Goal: Task Accomplishment & Management: Manage account settings

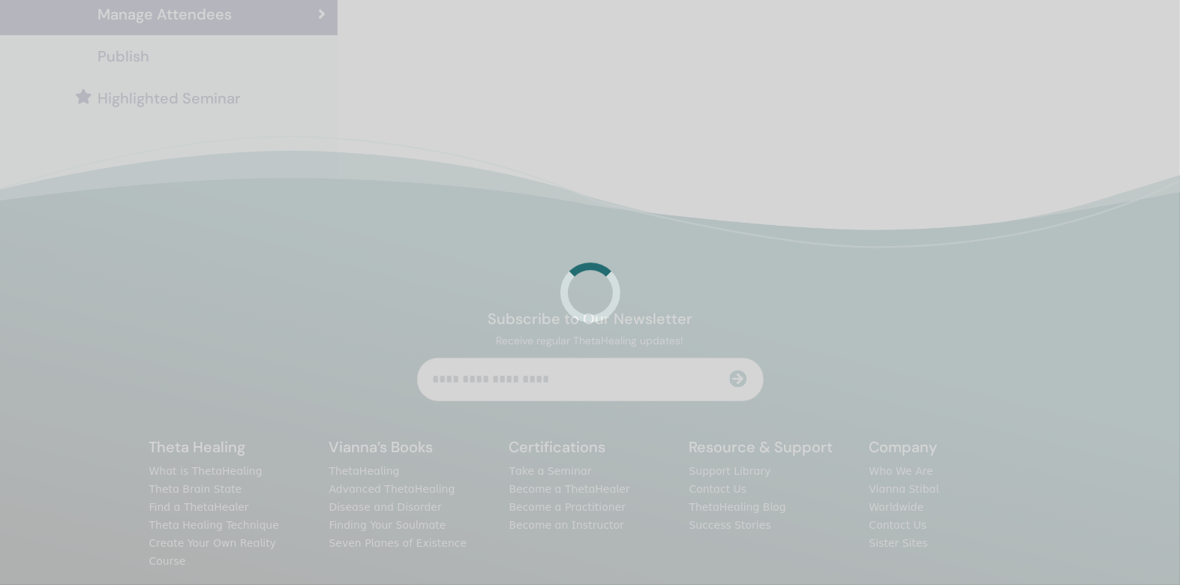
scroll to position [149, 0]
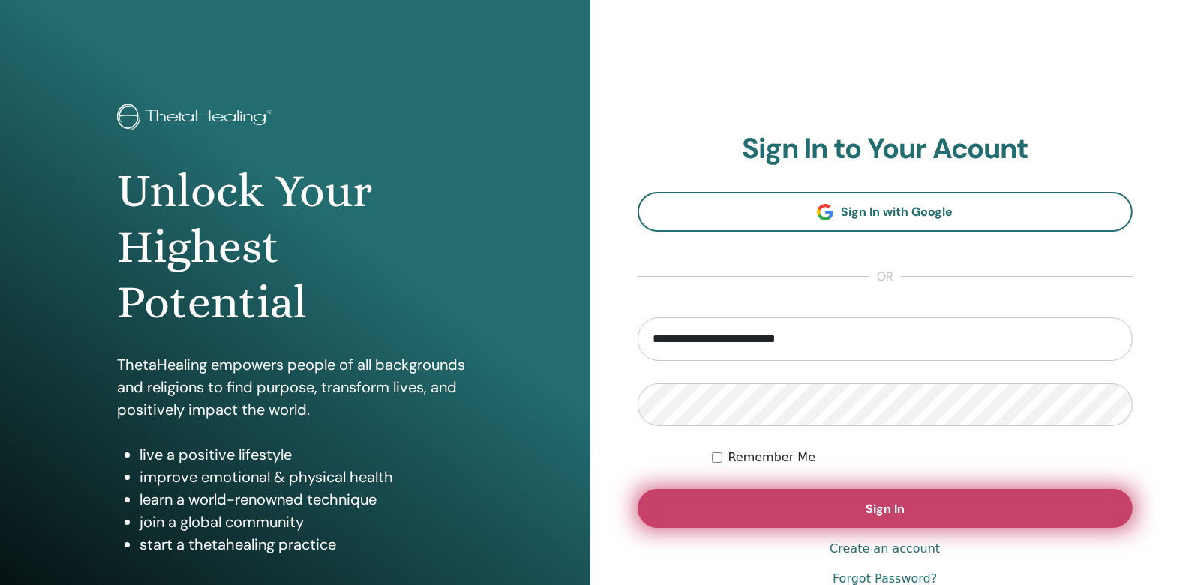
type input "**********"
click at [774, 507] on button "Sign In" at bounding box center [886, 508] width 496 height 39
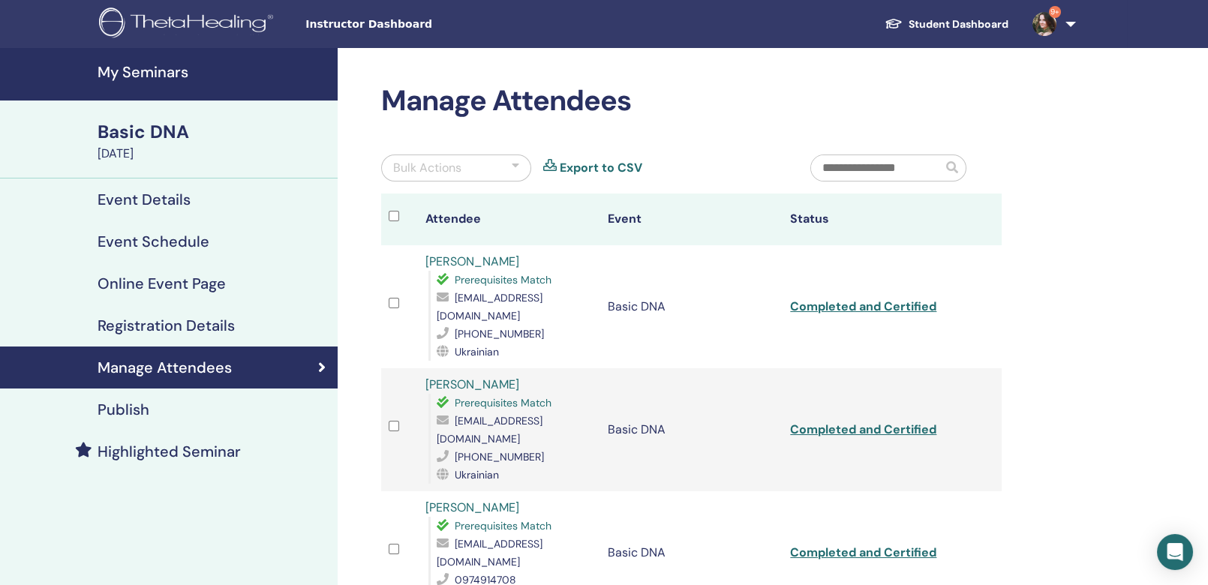
click at [154, 80] on h4 "My Seminars" at bounding box center [213, 72] width 231 height 18
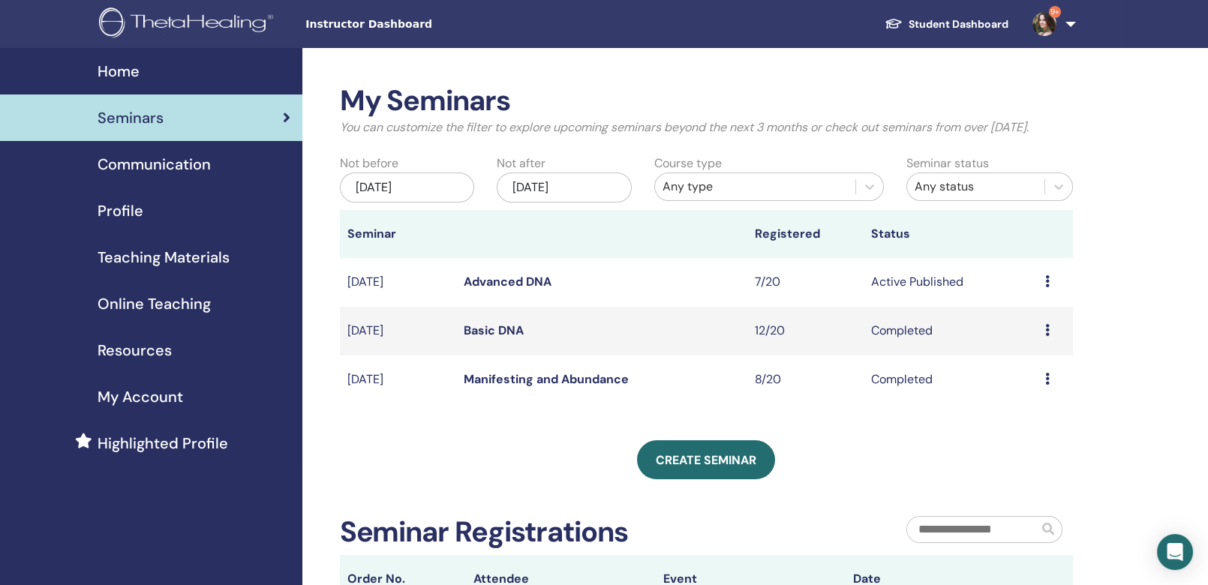
click at [1050, 291] on div "Preview Edit Attendees Cancel" at bounding box center [1055, 282] width 20 height 18
click at [1044, 359] on link "Attendees" at bounding box center [1030, 360] width 57 height 16
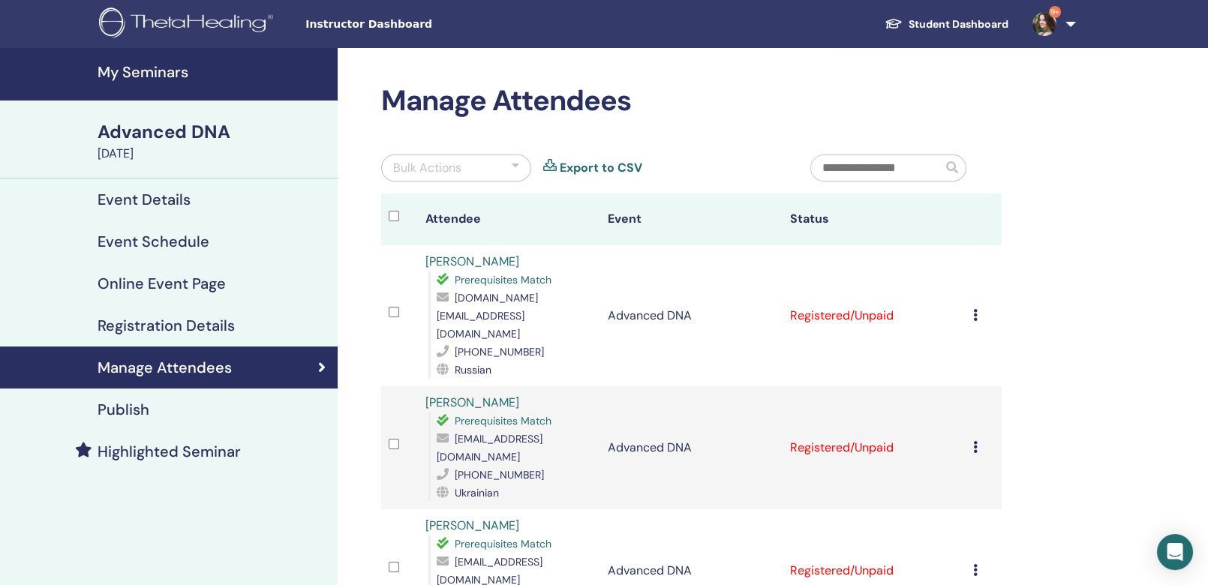
click at [462, 170] on div "Bulk Actions" at bounding box center [456, 168] width 150 height 27
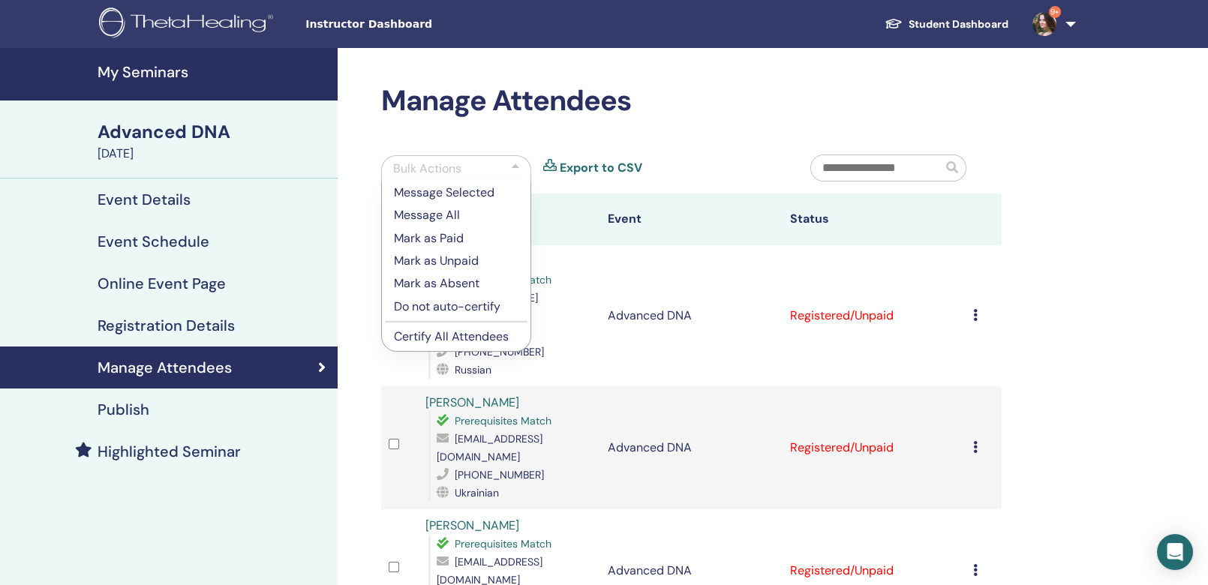
click at [459, 335] on p "Certify All Attendees" at bounding box center [456, 337] width 125 height 18
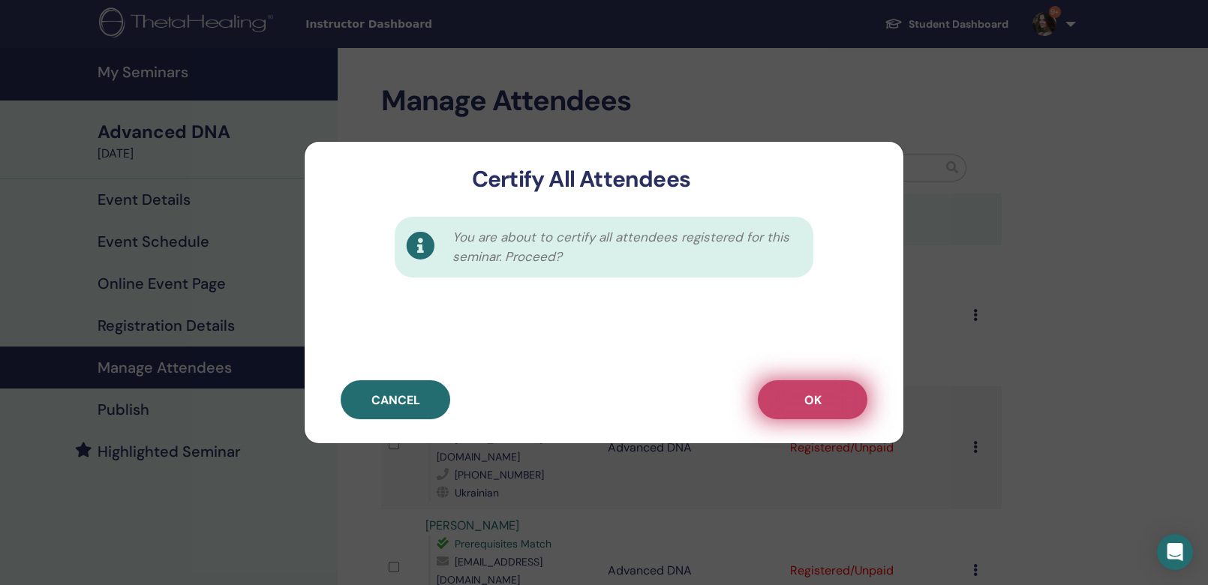
click at [819, 411] on button "OK" at bounding box center [813, 399] width 110 height 39
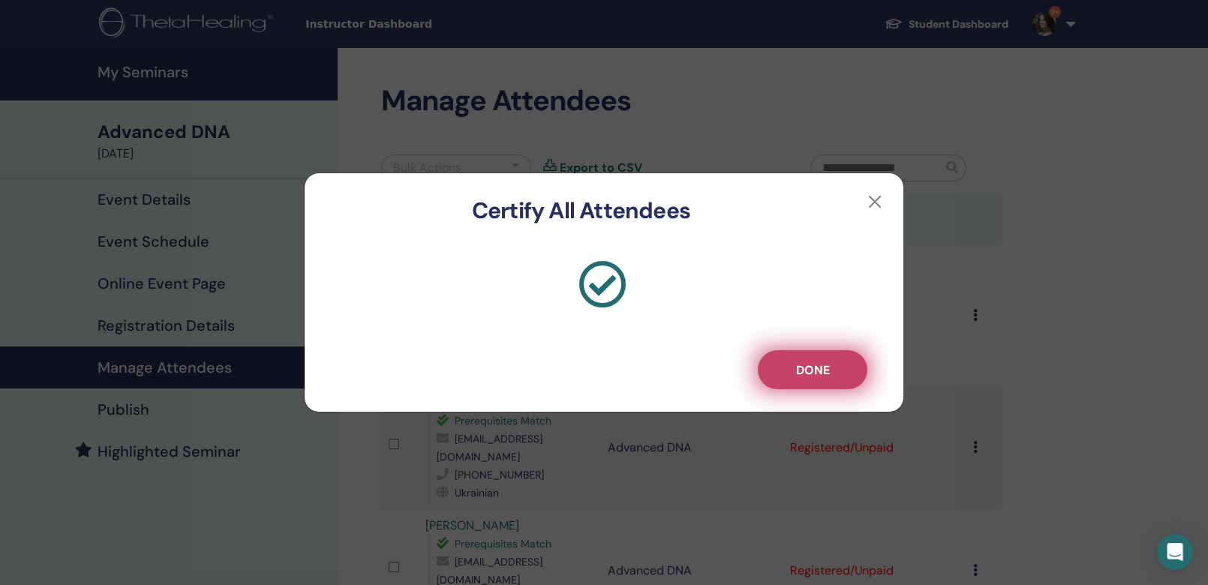
click at [826, 377] on span "Done" at bounding box center [813, 370] width 34 height 16
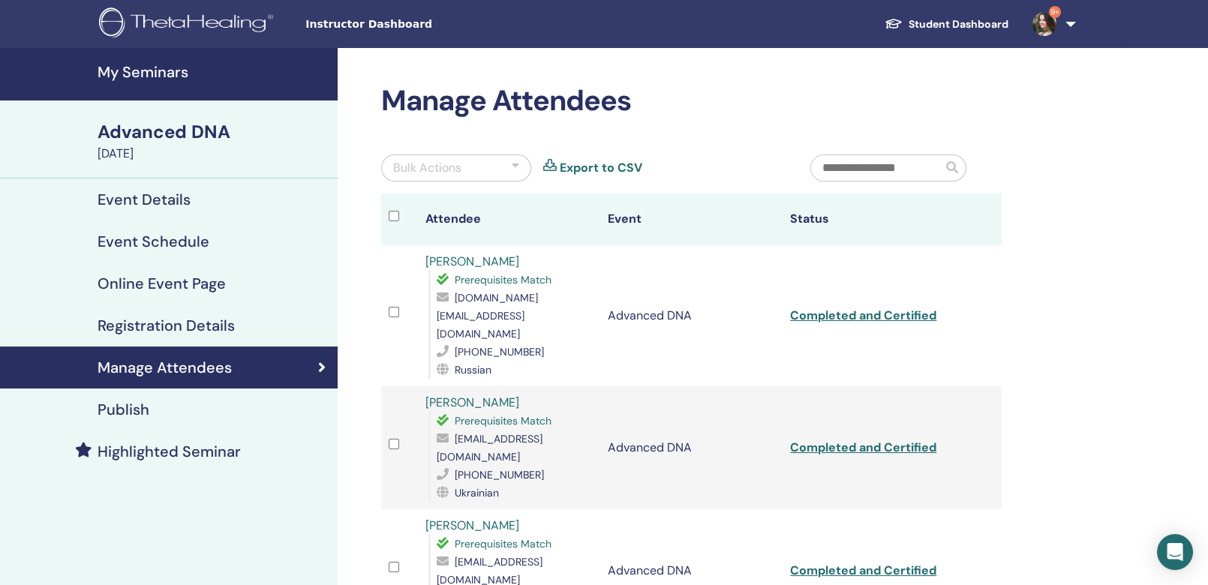
drag, startPoint x: 525, startPoint y: 260, endPoint x: 421, endPoint y: 261, distance: 104.3
click at [425, 261] on div "[PERSON_NAME] Prerequisites Match [DOMAIN_NAME][EMAIL_ADDRESS][DOMAIN_NAME] [PH…" at bounding box center [508, 316] width 167 height 126
click at [871, 308] on link "Completed and Certified" at bounding box center [863, 316] width 146 height 16
click at [516, 254] on div "[PERSON_NAME] Prerequisites Match [DOMAIN_NAME][EMAIL_ADDRESS][DOMAIN_NAME] [PH…" at bounding box center [508, 316] width 167 height 126
click at [514, 263] on div "[PERSON_NAME] Prerequisites Match [DOMAIN_NAME][EMAIL_ADDRESS][DOMAIN_NAME] [PH…" at bounding box center [508, 316] width 167 height 126
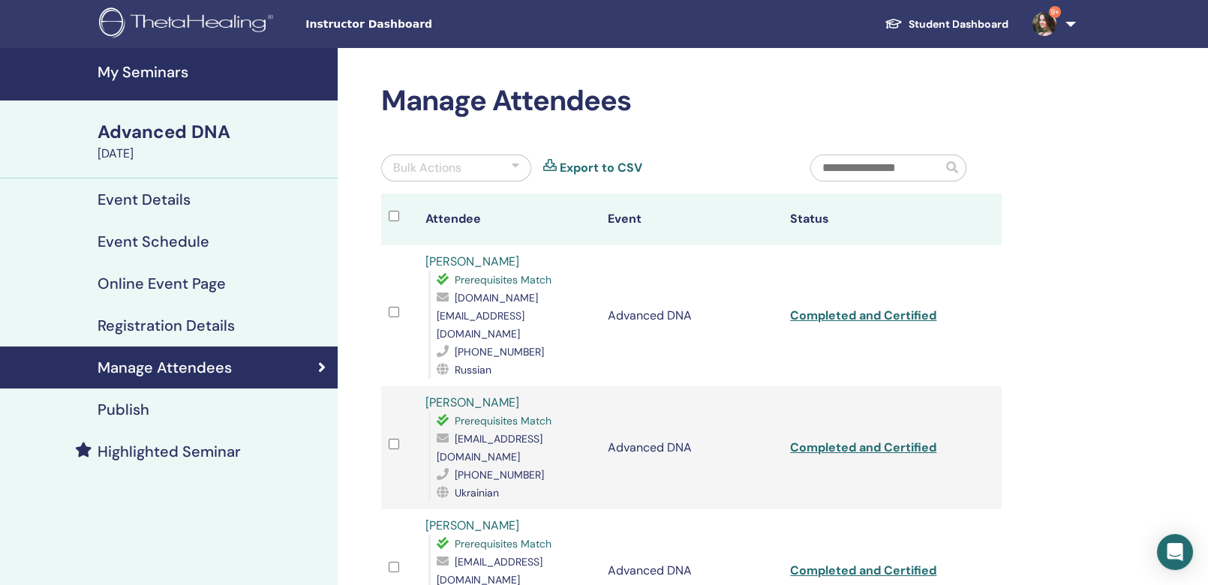
click at [514, 263] on div "[PERSON_NAME] Prerequisites Match [DOMAIN_NAME][EMAIL_ADDRESS][DOMAIN_NAME] [PH…" at bounding box center [508, 316] width 167 height 126
click at [545, 259] on div "[PERSON_NAME] Prerequisites Match [DOMAIN_NAME][EMAIL_ADDRESS][DOMAIN_NAME] [PH…" at bounding box center [508, 316] width 167 height 126
drag, startPoint x: 534, startPoint y: 261, endPoint x: 409, endPoint y: 260, distance: 125.3
click at [409, 260] on tr "[PERSON_NAME] Prerequisites Match [DOMAIN_NAME][EMAIL_ADDRESS][DOMAIN_NAME] [PH…" at bounding box center [691, 315] width 621 height 141
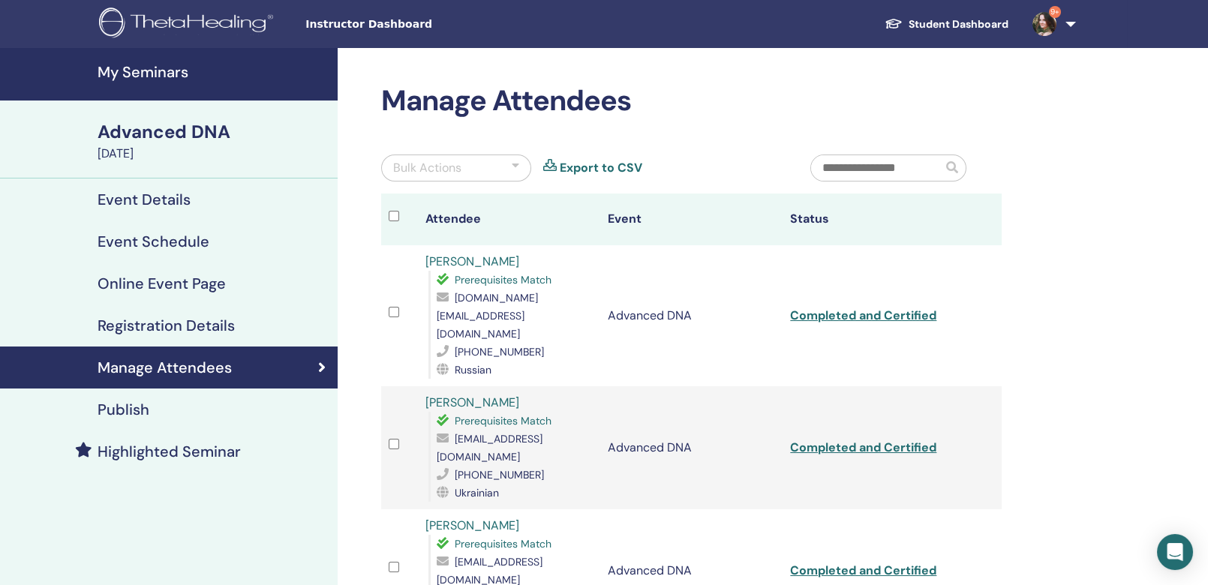
copy tr "[PERSON_NAME]"
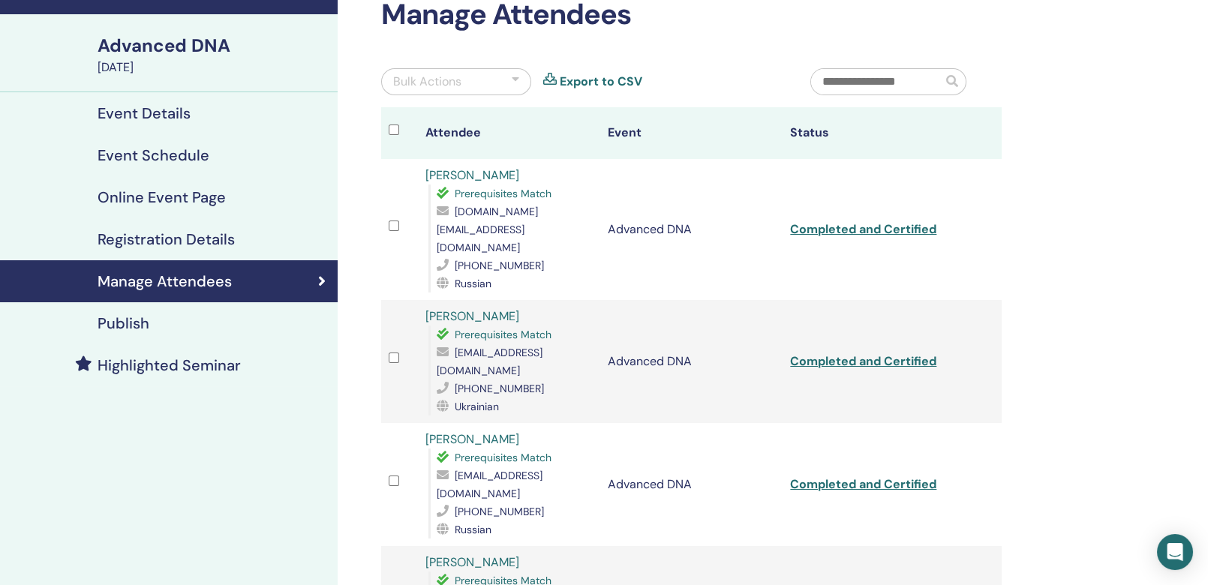
scroll to position [111, 0]
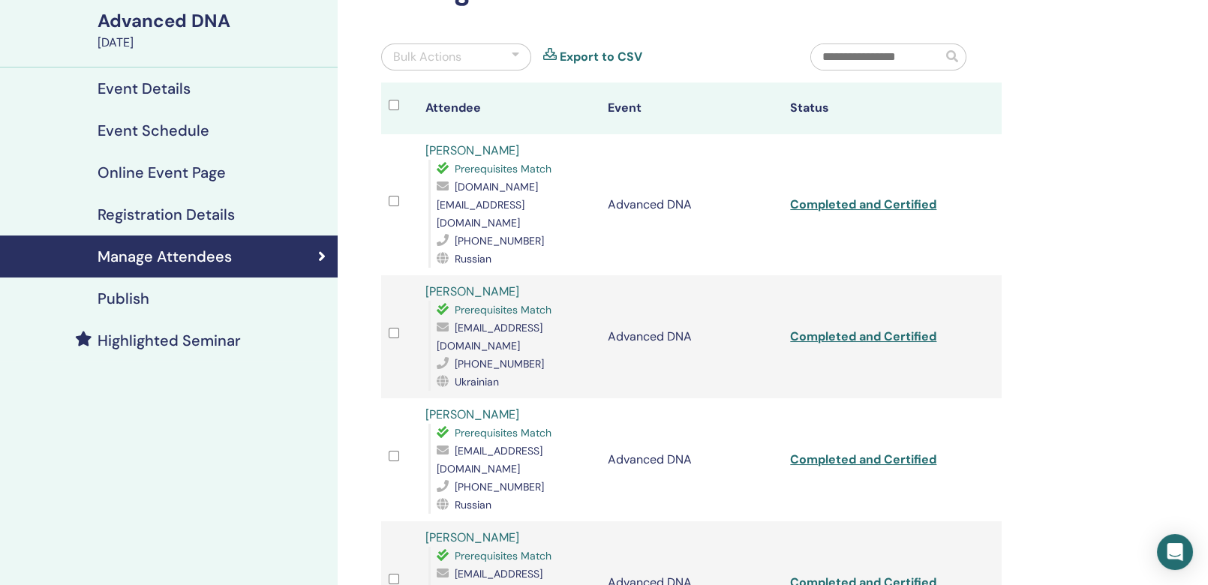
drag, startPoint x: 531, startPoint y: 257, endPoint x: 424, endPoint y: 256, distance: 107.3
click at [425, 283] on div "[PERSON_NAME] Prerequisites Match [EMAIL_ADDRESS][DOMAIN_NAME] [PHONE_NUMBER] U…" at bounding box center [508, 337] width 167 height 108
copy link "[PERSON_NAME]"
click at [857, 329] on link "Completed and Certified" at bounding box center [863, 337] width 146 height 16
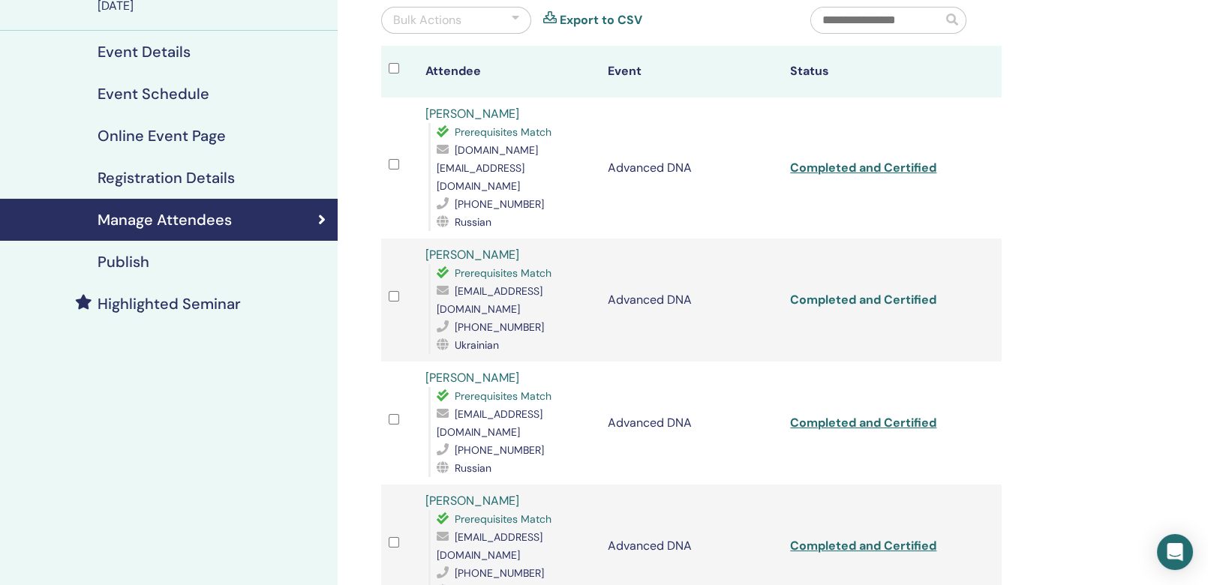
scroll to position [234, 0]
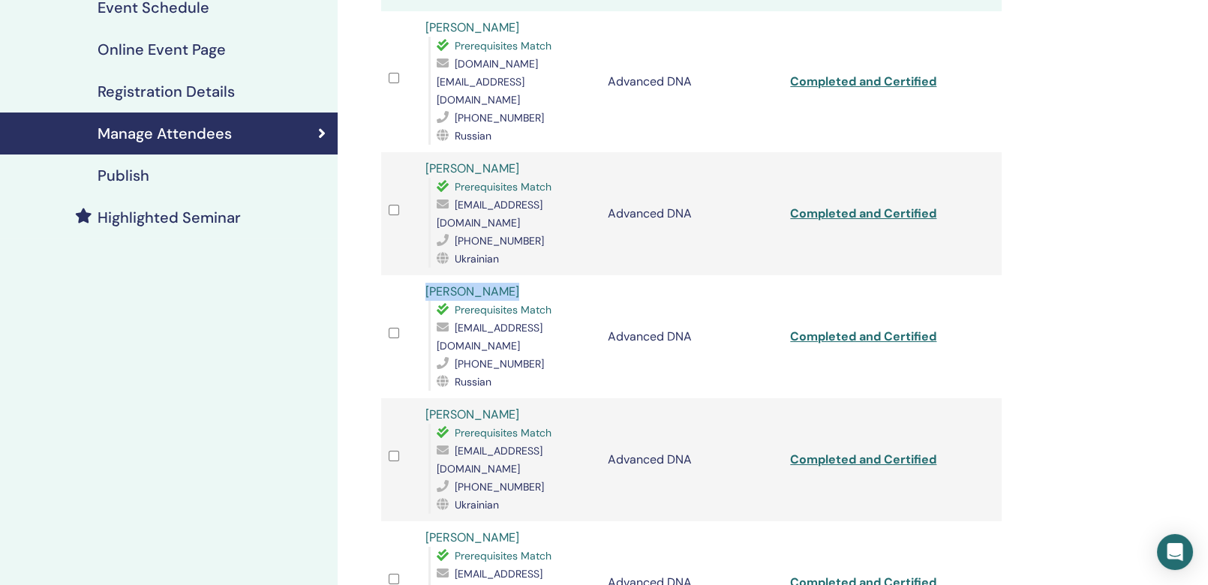
drag, startPoint x: 516, startPoint y: 239, endPoint x: 425, endPoint y: 243, distance: 91.6
click at [425, 283] on div "[PERSON_NAME] Prerequisites Match [EMAIL_ADDRESS][DOMAIN_NAME] [PHONE_NUMBER] R…" at bounding box center [508, 337] width 167 height 108
copy link "[PERSON_NAME]"
click at [850, 329] on link "Completed and Certified" at bounding box center [863, 337] width 146 height 16
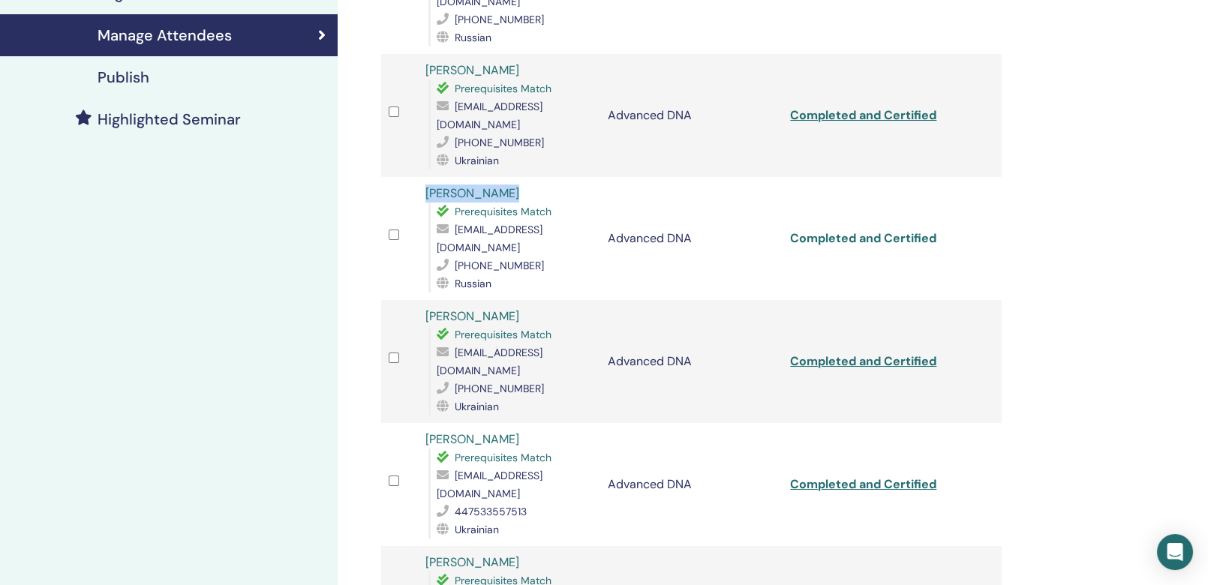
scroll to position [333, 0]
drag, startPoint x: 506, startPoint y: 243, endPoint x: 423, endPoint y: 245, distance: 83.3
click at [425, 307] on div "[PERSON_NAME] Prerequisites Match [EMAIL_ADDRESS][DOMAIN_NAME] [PHONE_NUMBER] U…" at bounding box center [508, 361] width 167 height 108
copy link "[PERSON_NAME]"
click at [847, 353] on link "Completed and Certified" at bounding box center [863, 361] width 146 height 16
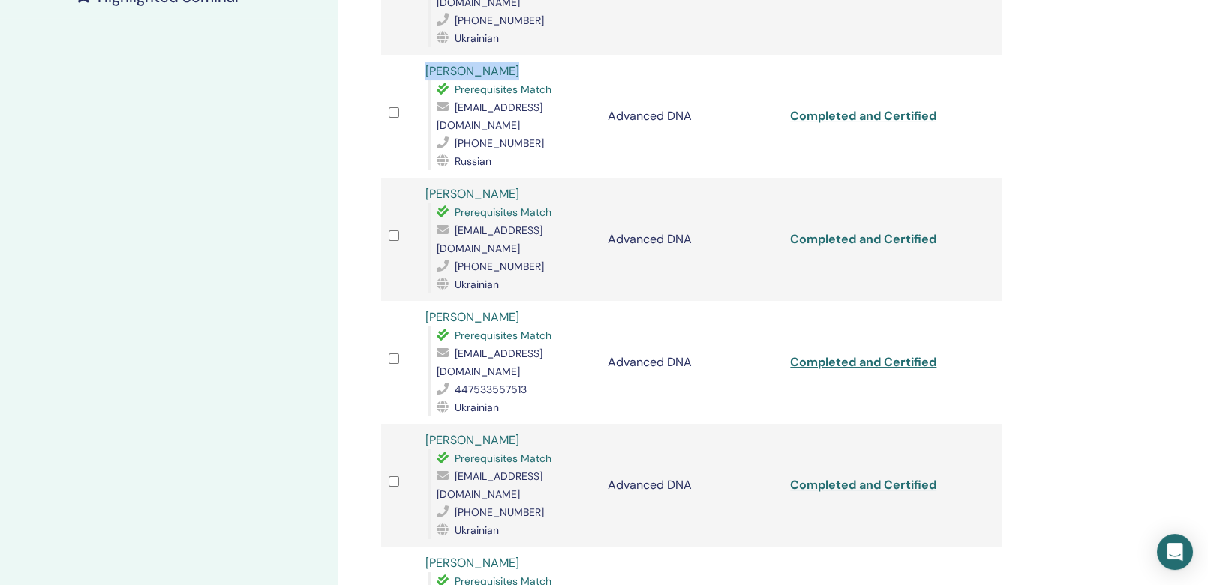
scroll to position [457, 0]
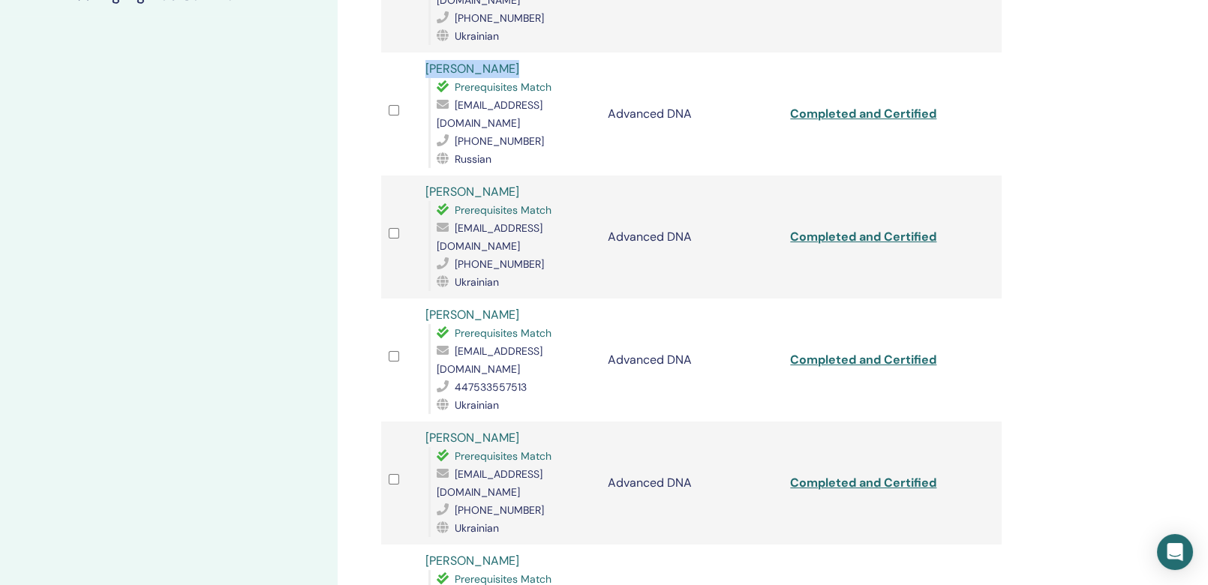
drag, startPoint x: 520, startPoint y: 224, endPoint x: 419, endPoint y: 225, distance: 100.6
click at [419, 299] on td "[PERSON_NAME] Prerequisites Match [EMAIL_ADDRESS][DOMAIN_NAME] 447533557513 Ukr…" at bounding box center [509, 360] width 182 height 123
copy link "[PERSON_NAME]"
click at [851, 352] on link "Completed and Certified" at bounding box center [863, 360] width 146 height 16
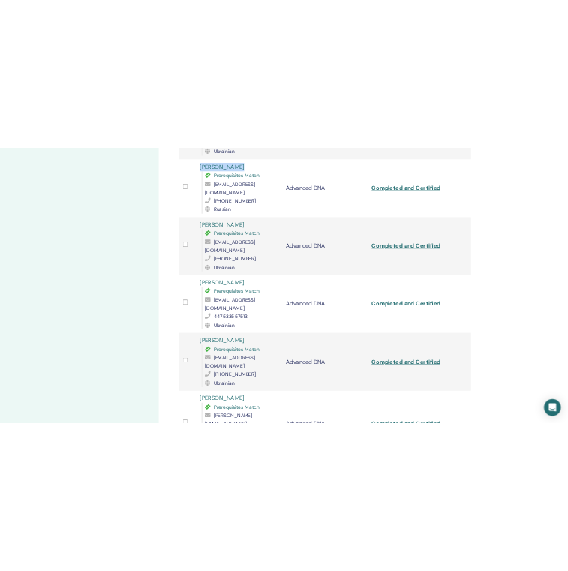
scroll to position [531, 0]
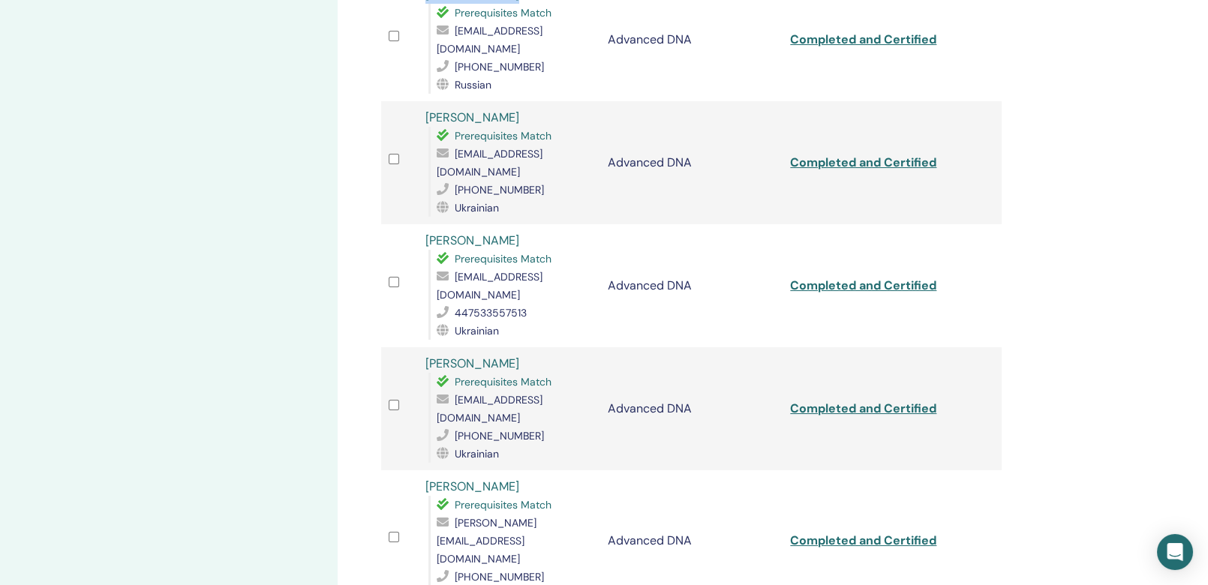
drag, startPoint x: 541, startPoint y: 253, endPoint x: 404, endPoint y: 254, distance: 137.3
click at [404, 347] on tr "[PERSON_NAME] Prerequisites Match [EMAIL_ADDRESS][DOMAIN_NAME] [PHONE_NUMBER] U…" at bounding box center [691, 408] width 621 height 123
copy tr "[PERSON_NAME]"
click at [850, 401] on link "Completed and Certified" at bounding box center [863, 409] width 146 height 16
drag, startPoint x: 544, startPoint y: 358, endPoint x: 416, endPoint y: 358, distance: 127.6
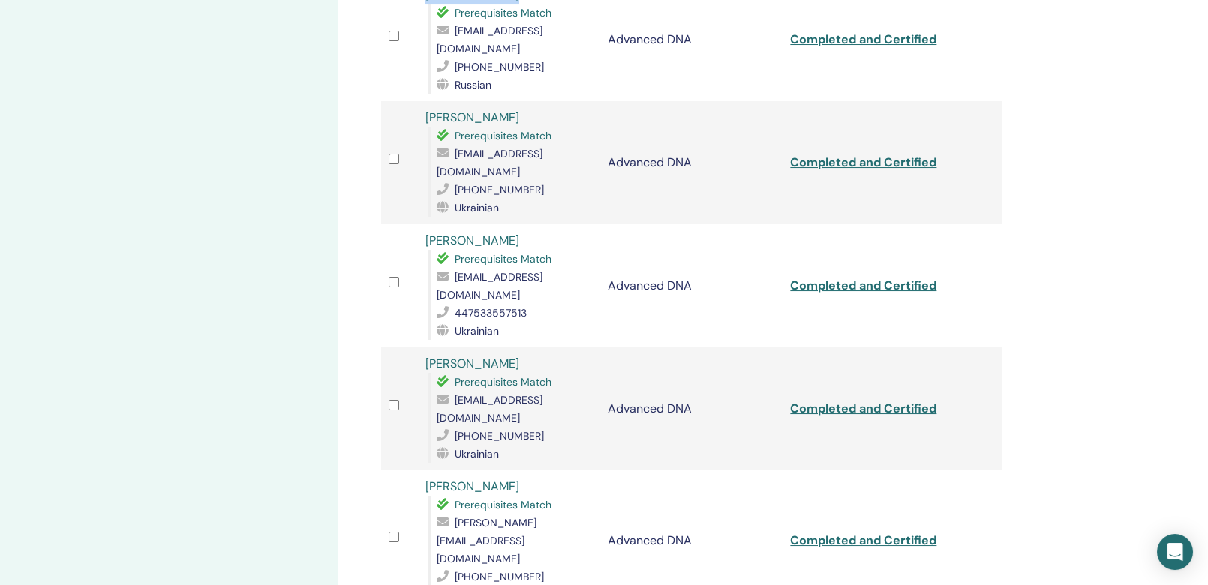
click at [418, 470] on td "[PERSON_NAME] Prerequisites Match [PERSON_NAME][EMAIL_ADDRESS][DOMAIN_NAME] [PH…" at bounding box center [509, 540] width 182 height 141
copy link "[PERSON_NAME]"
click at [850, 533] on link "Completed and Certified" at bounding box center [863, 541] width 146 height 16
click at [6, 159] on div "My Seminars Advanced DNA [DATE] Event Details Event Schedule Online Event Page …" at bounding box center [169, 199] width 338 height 1364
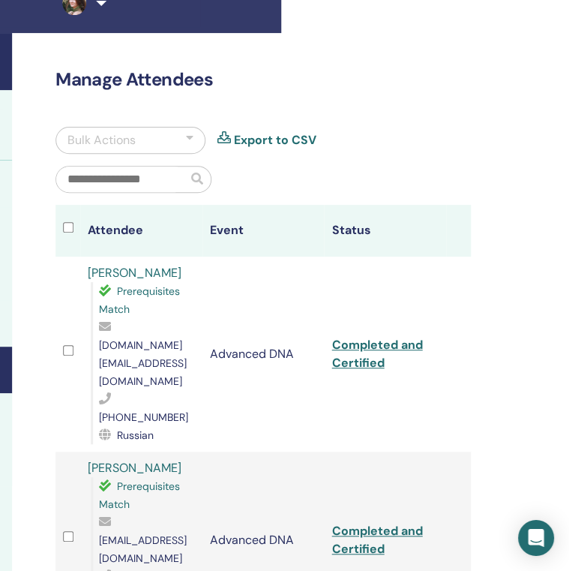
scroll to position [37, 288]
